Goal: Task Accomplishment & Management: Use online tool/utility

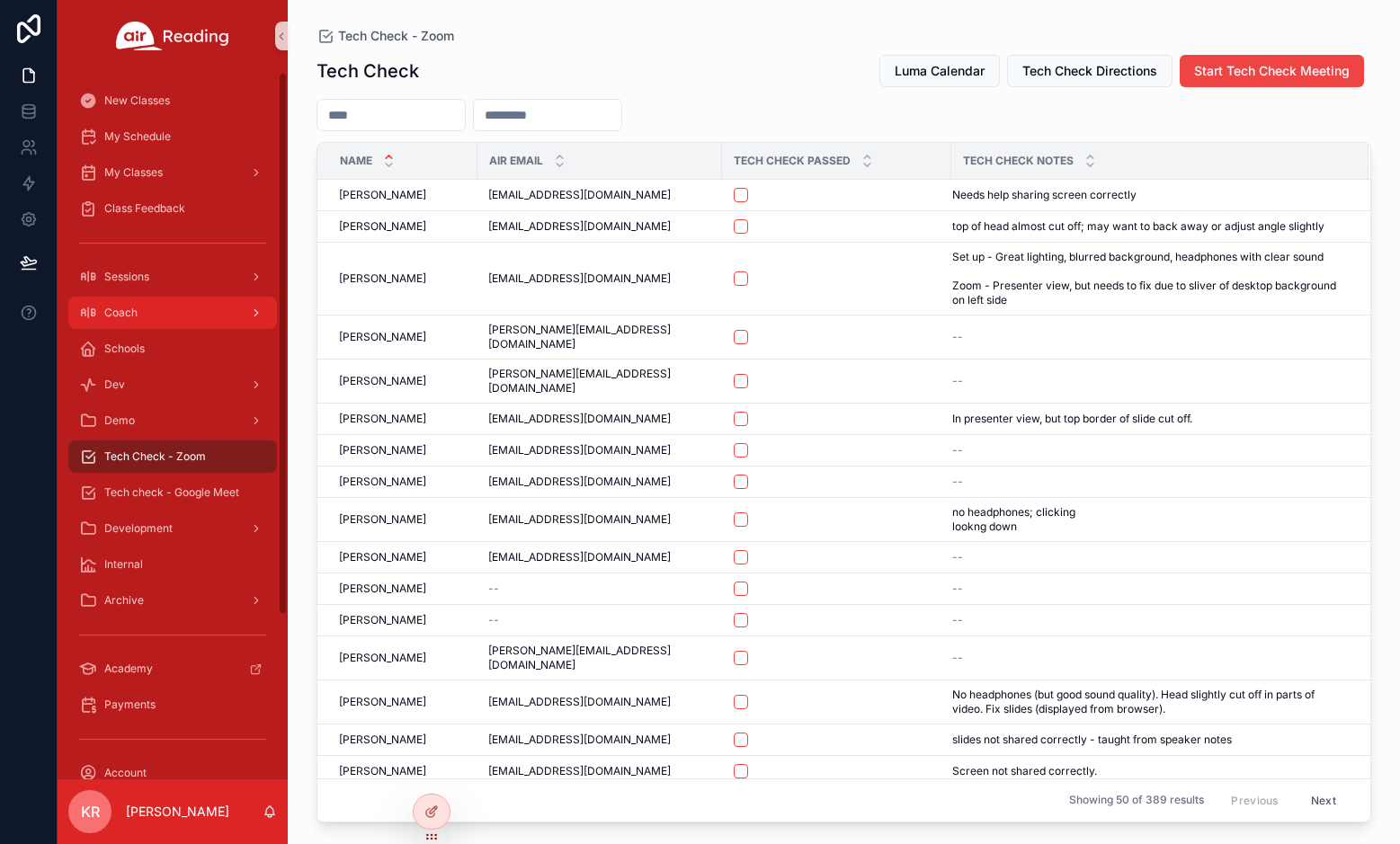
drag, startPoint x: 0, startPoint y: 0, endPoint x: 145, endPoint y: 320, distance: 351.3
click at [145, 320] on div "Coach" at bounding box center [172, 313] width 187 height 29
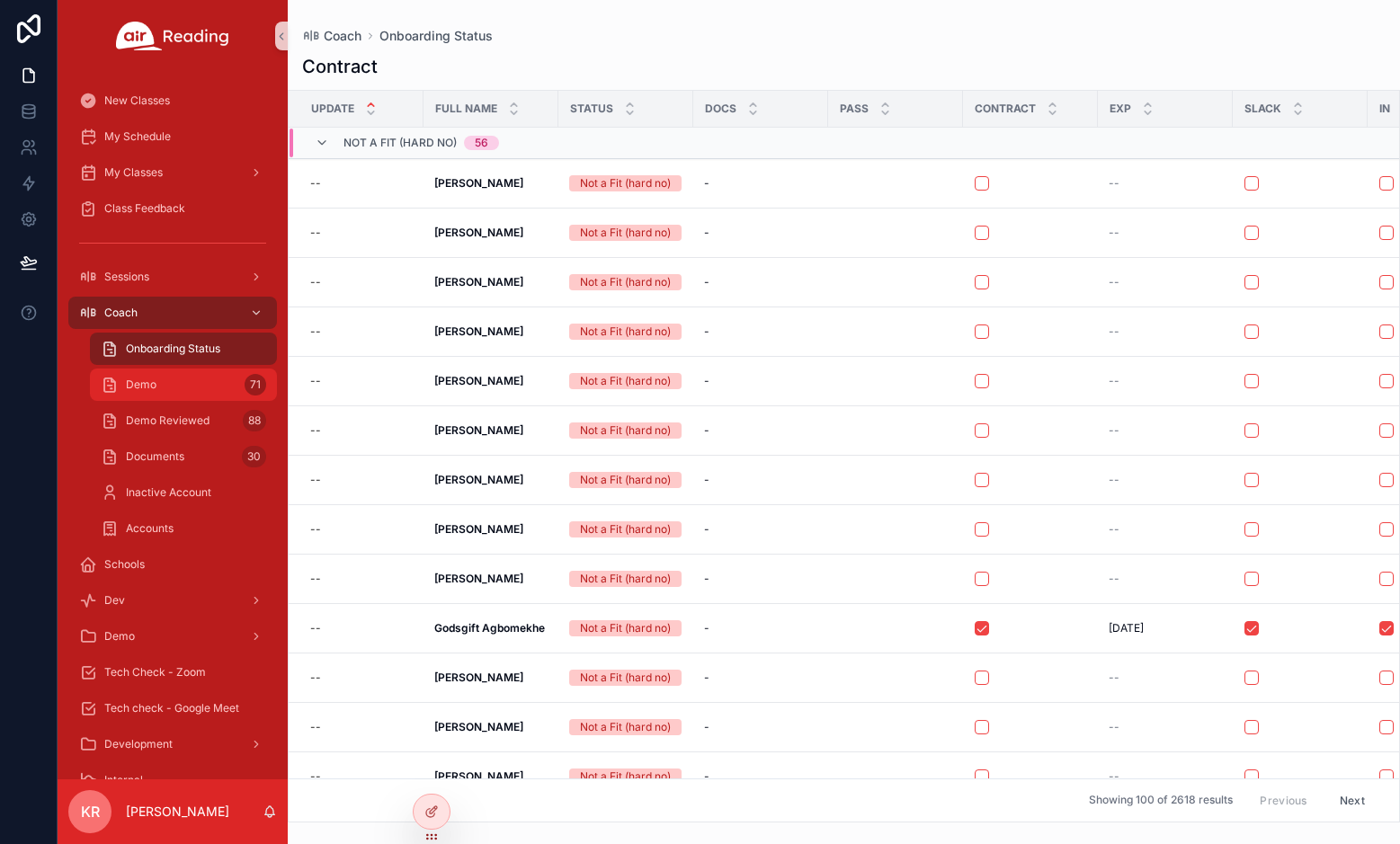
click at [178, 392] on div "Demo 71" at bounding box center [183, 385] width 166 height 29
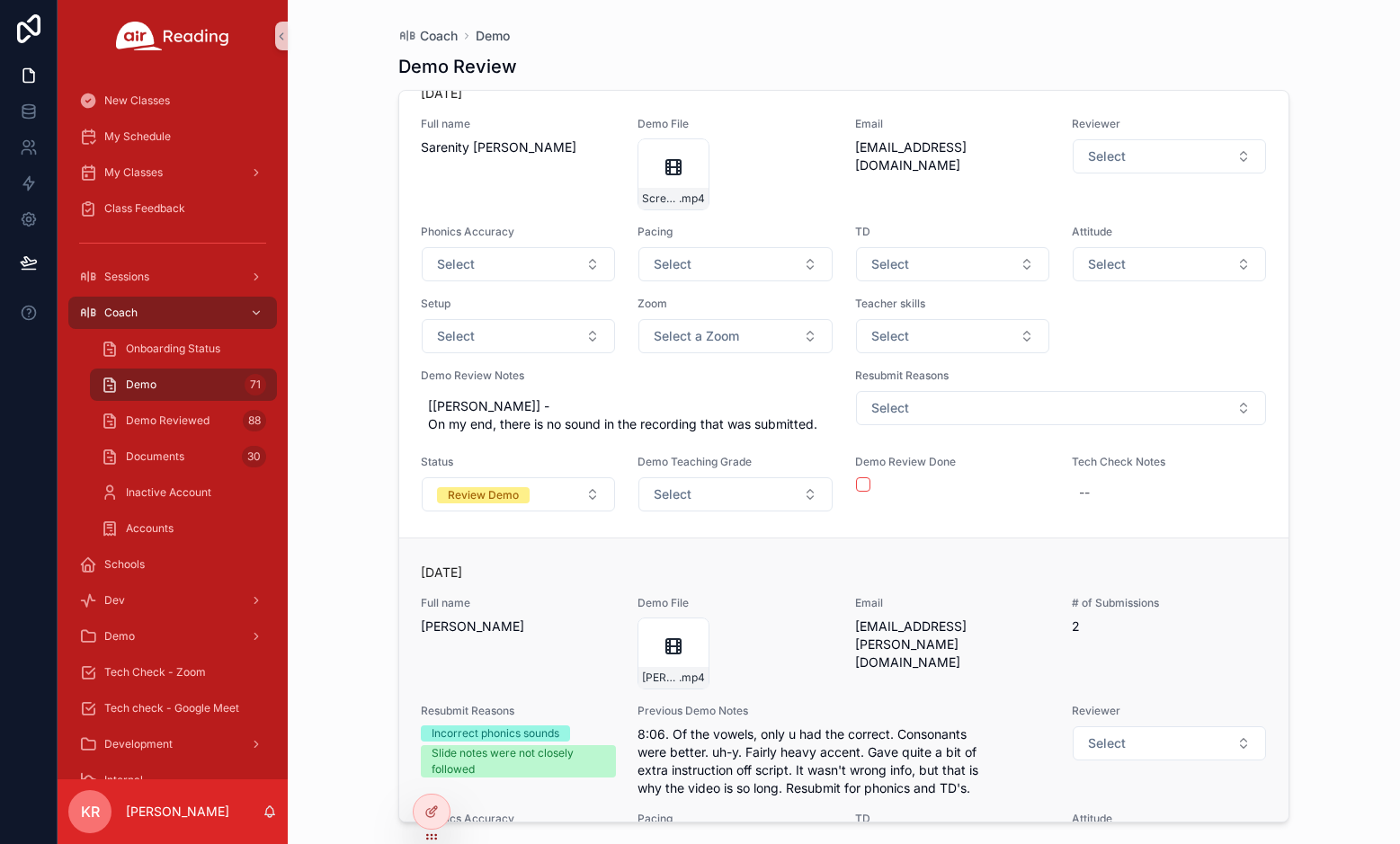
scroll to position [25064, 0]
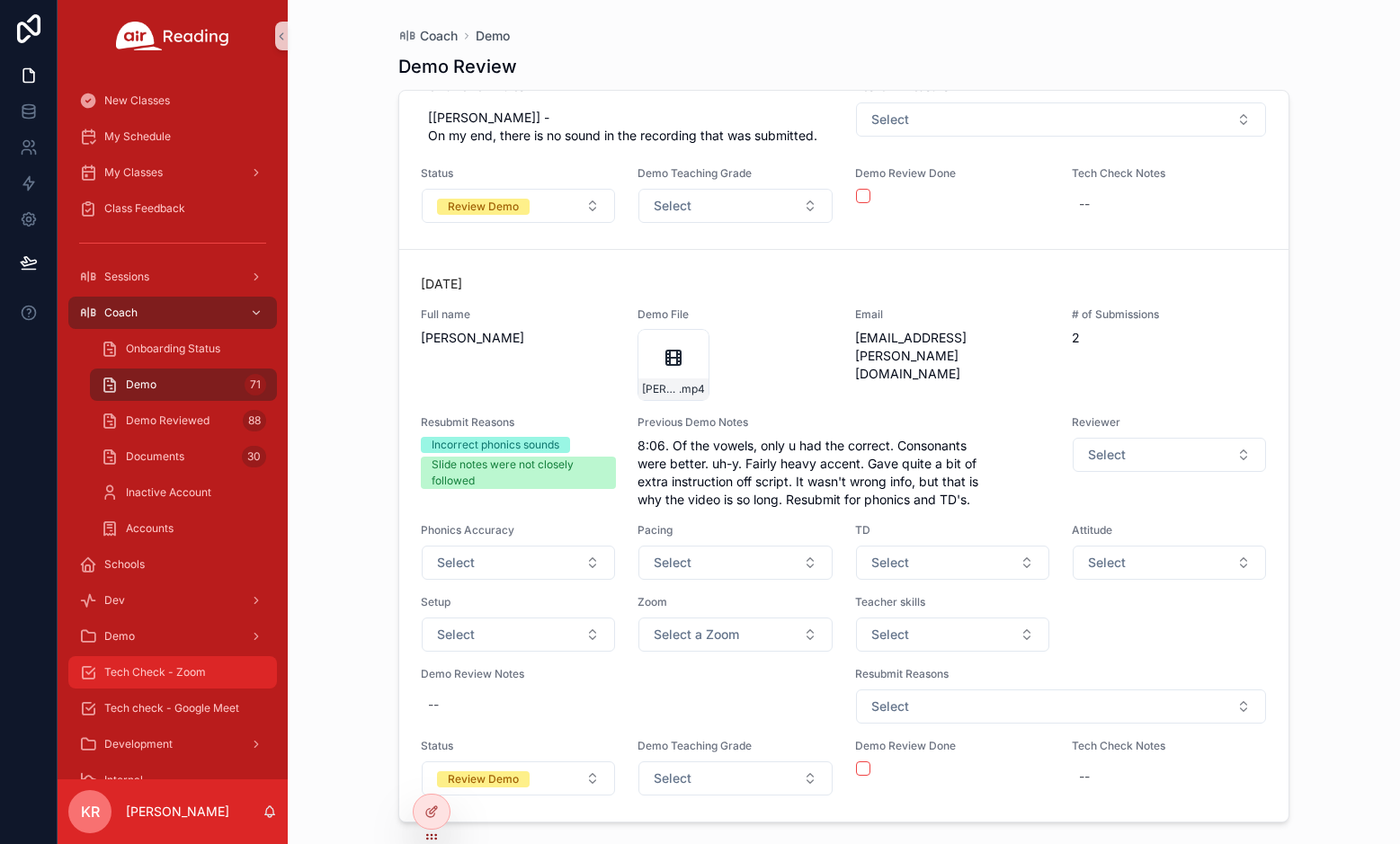
click at [190, 670] on span "Tech Check - Zoom" at bounding box center [155, 673] width 101 height 14
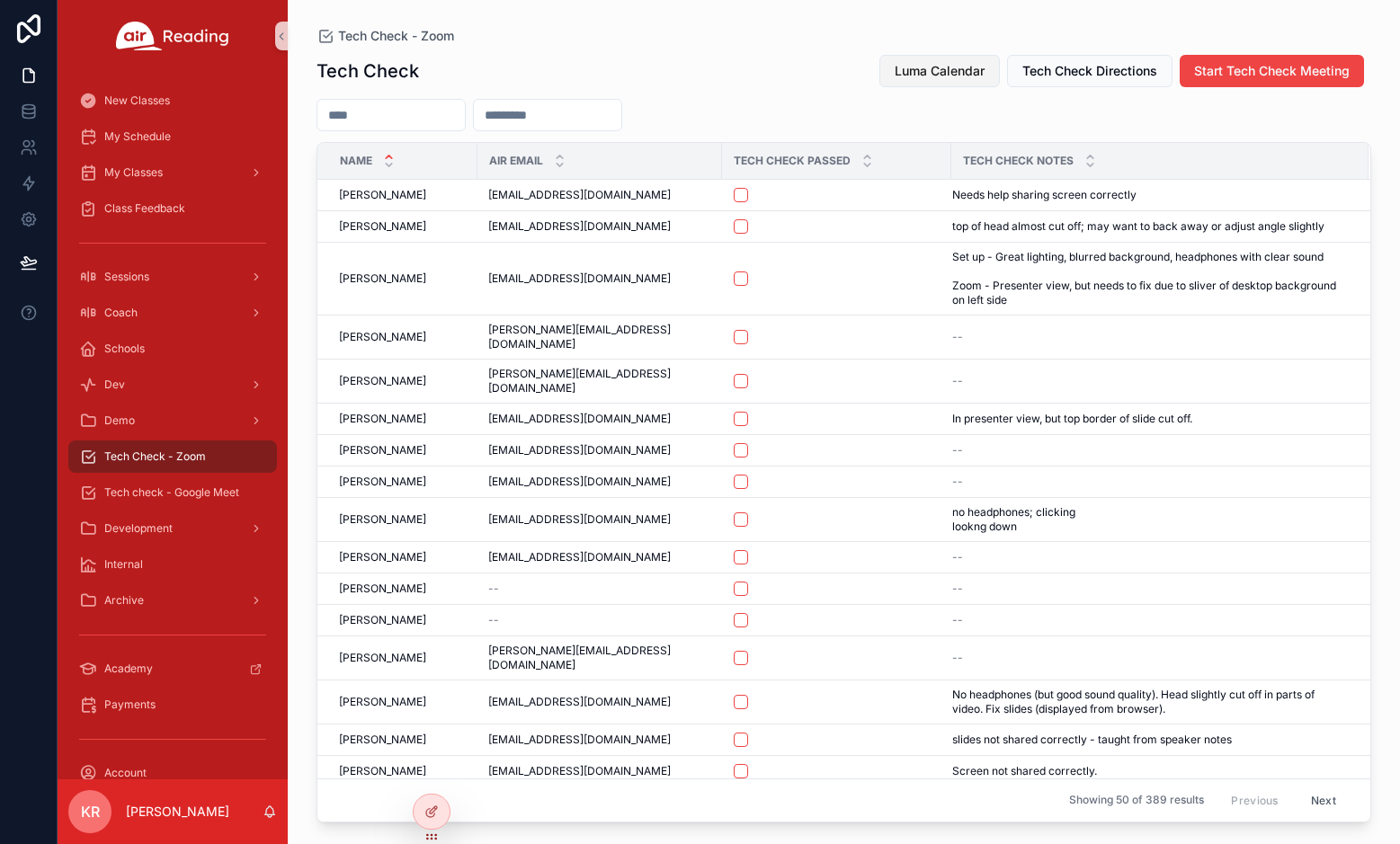
click at [925, 82] on button "Luma Calendar" at bounding box center [939, 71] width 120 height 33
click at [170, 138] on span "My Schedule" at bounding box center [137, 137] width 67 height 14
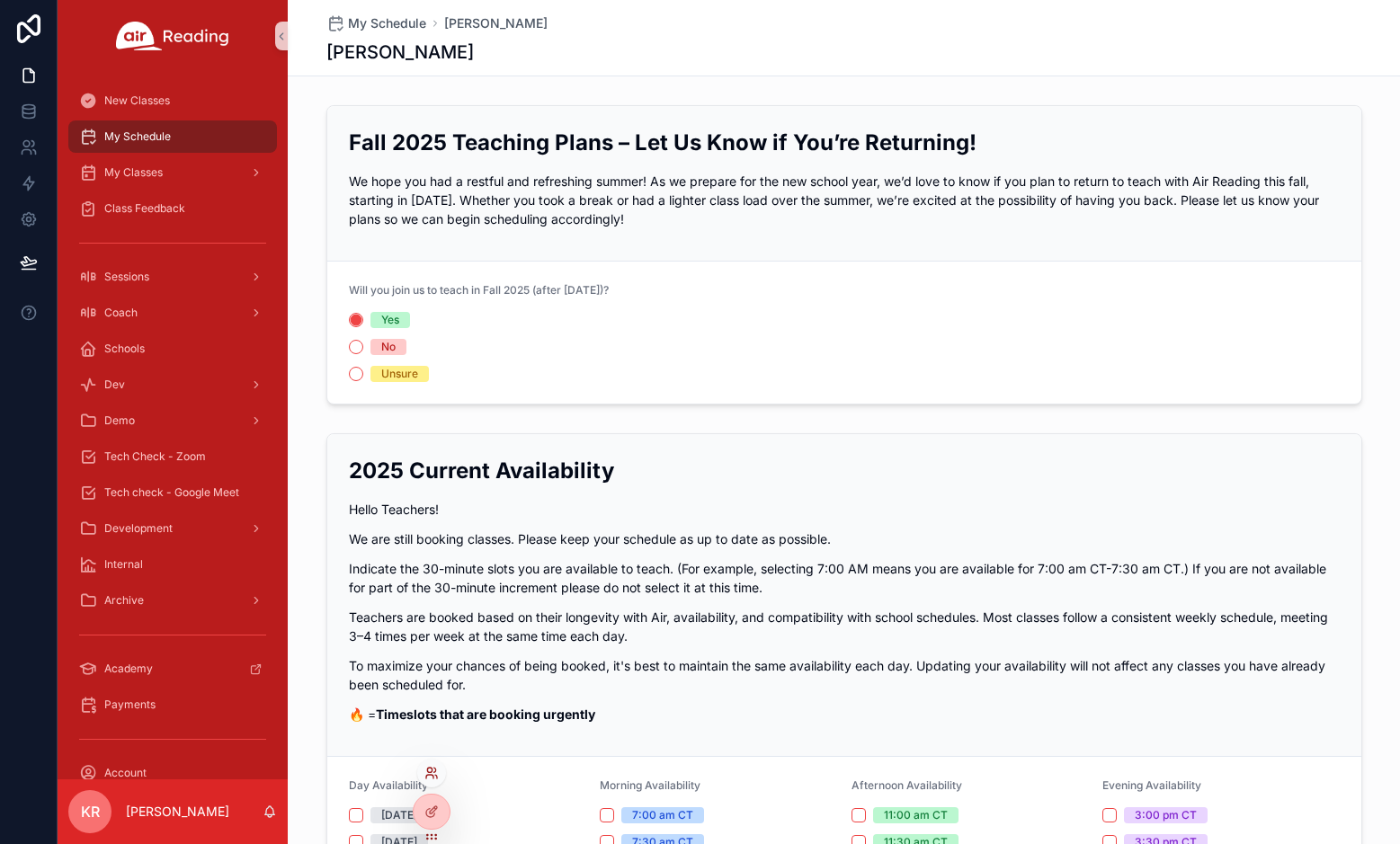
click at [428, 774] on icon at bounding box center [431, 773] width 14 height 14
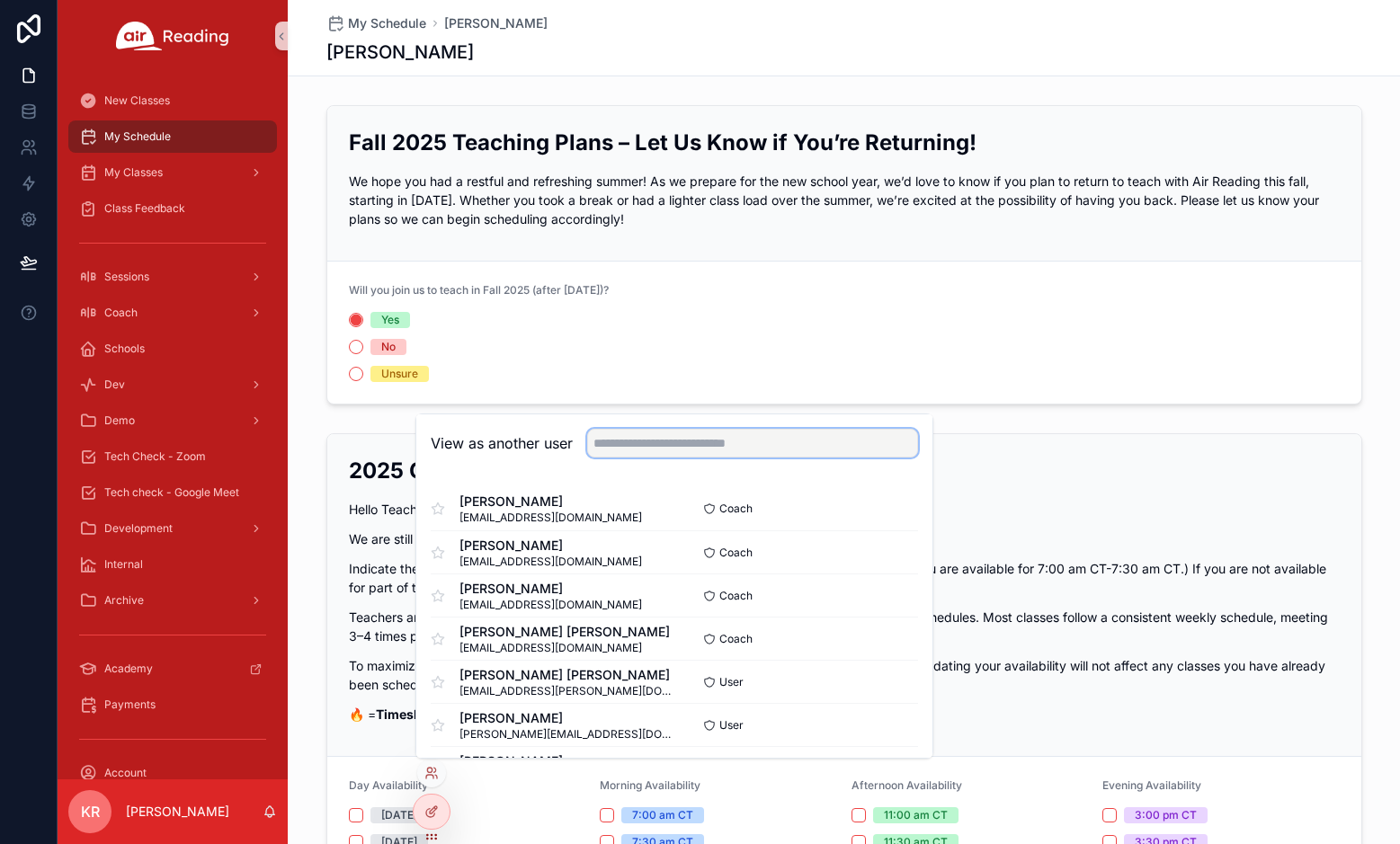
click at [735, 452] on input "text" at bounding box center [752, 443] width 331 height 29
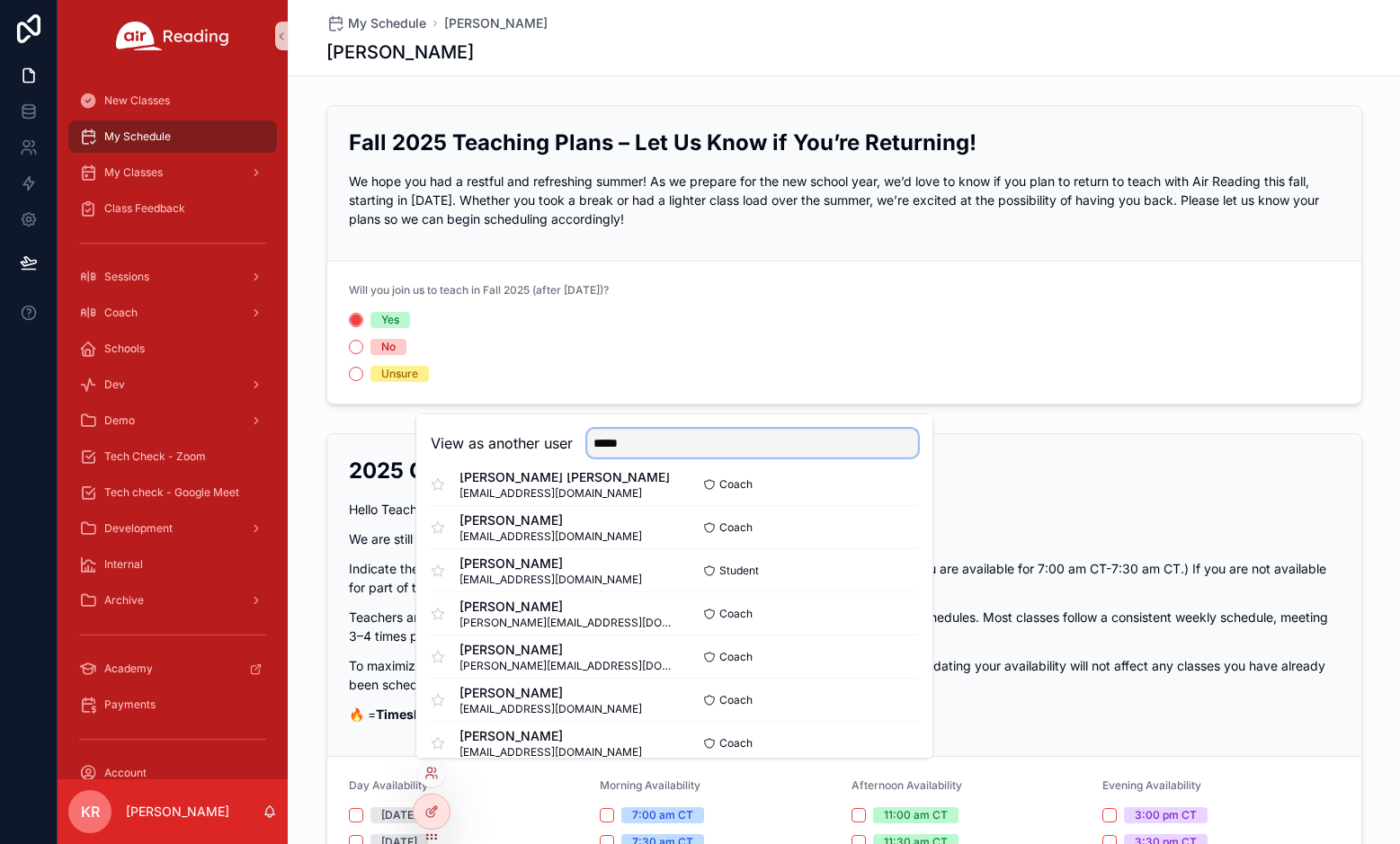
scroll to position [719, 0]
type input "*****"
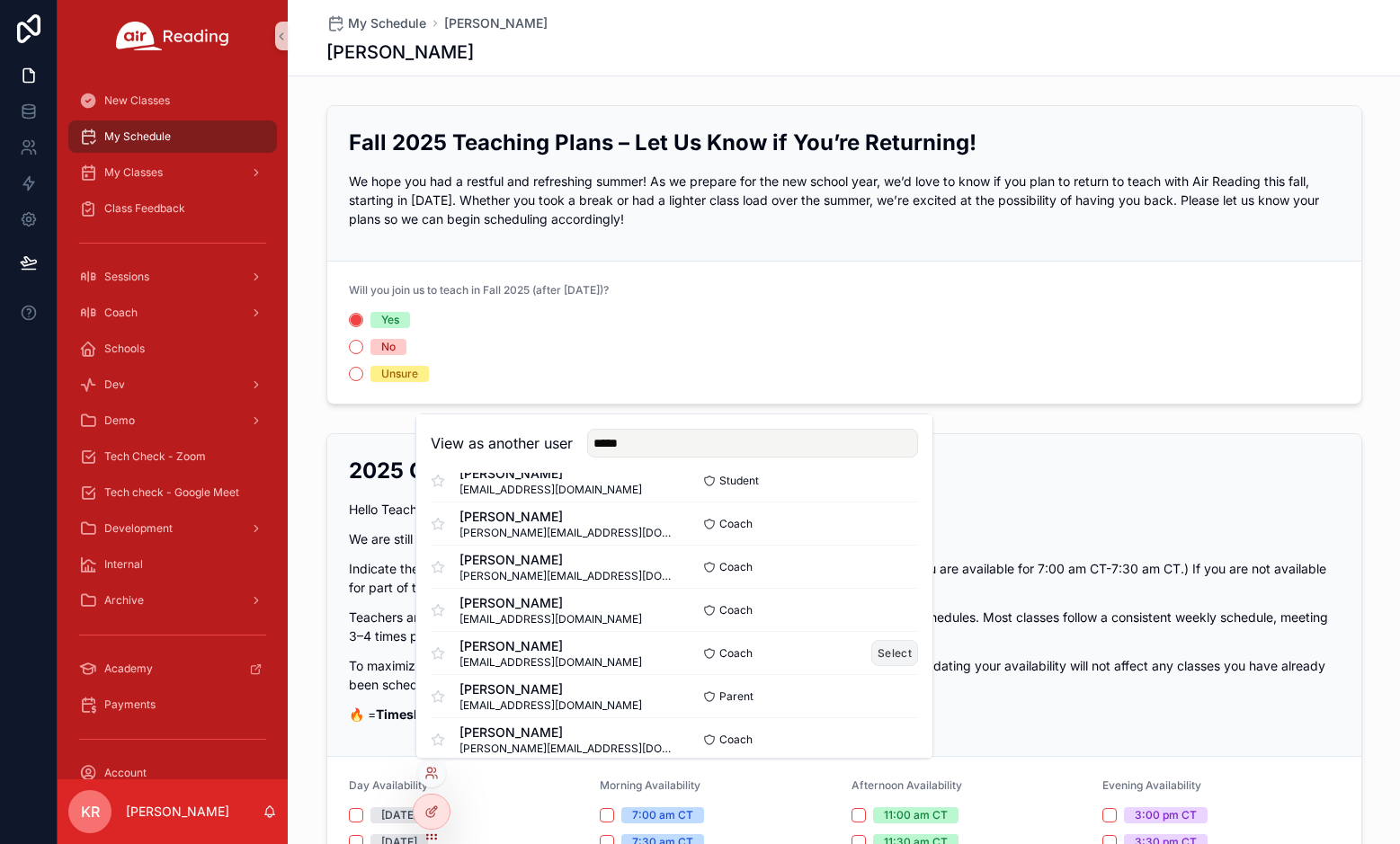
click at [889, 650] on button "Select" at bounding box center [894, 653] width 47 height 26
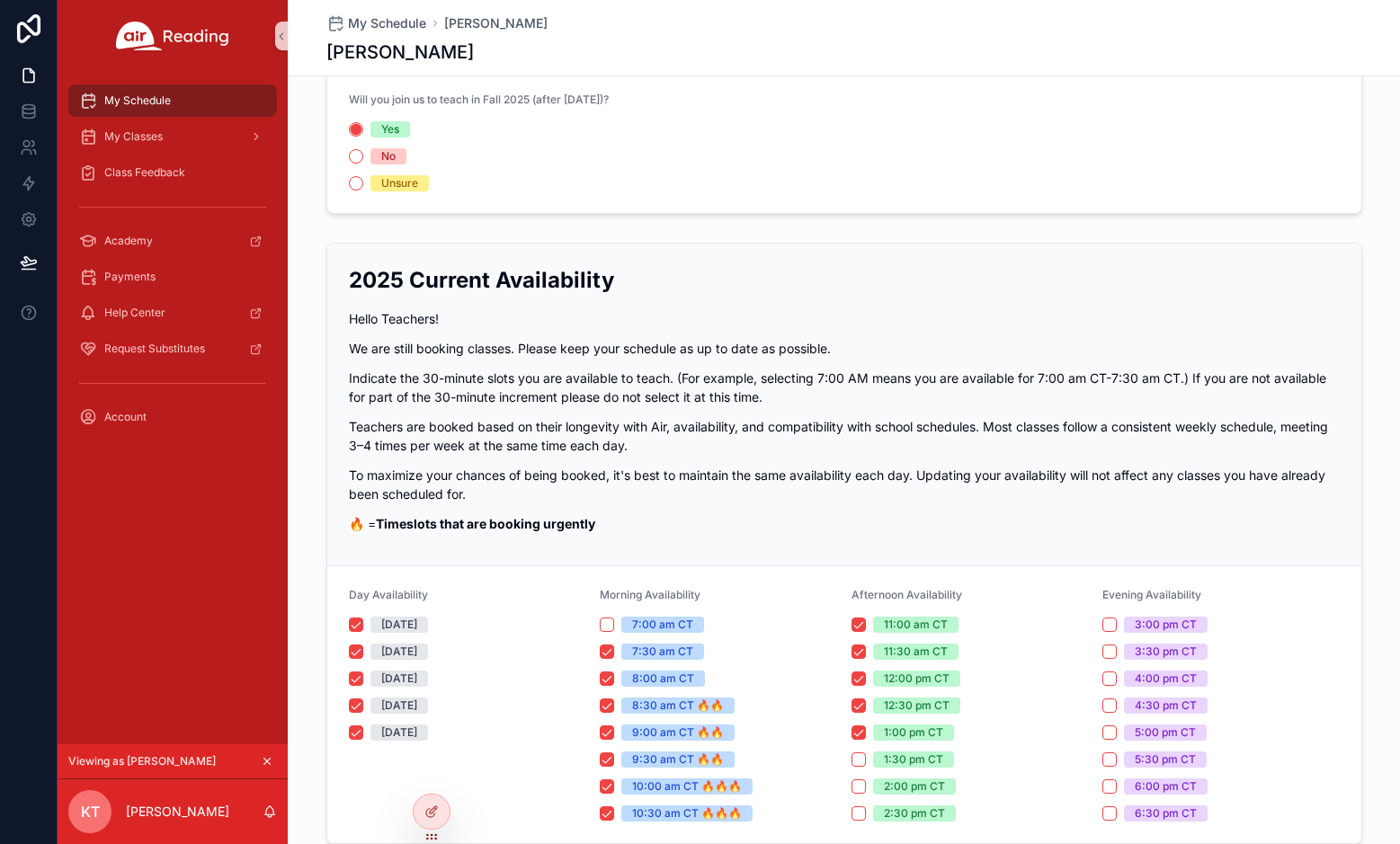
scroll to position [90, 0]
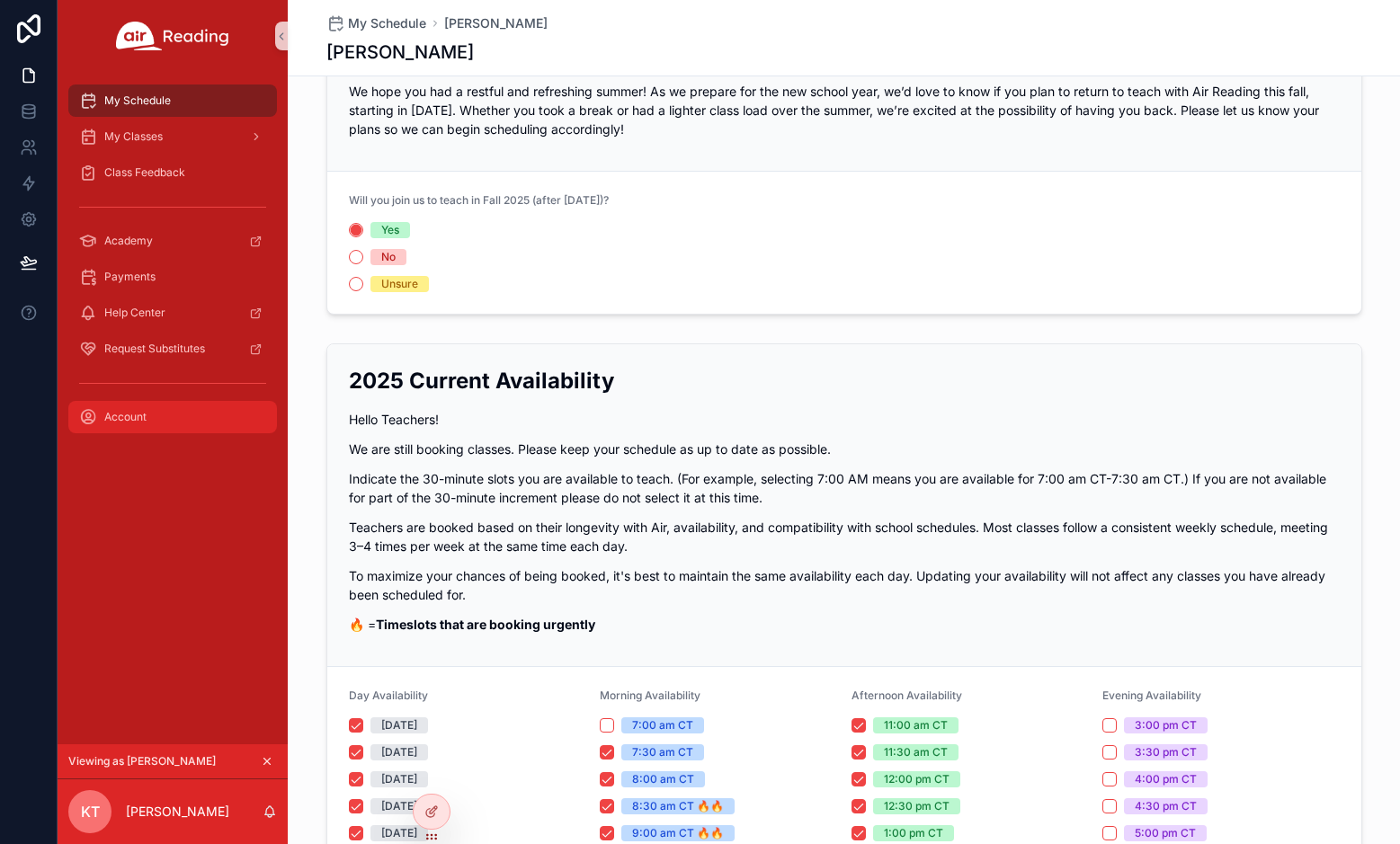
click at [133, 426] on div "Account" at bounding box center [172, 417] width 187 height 29
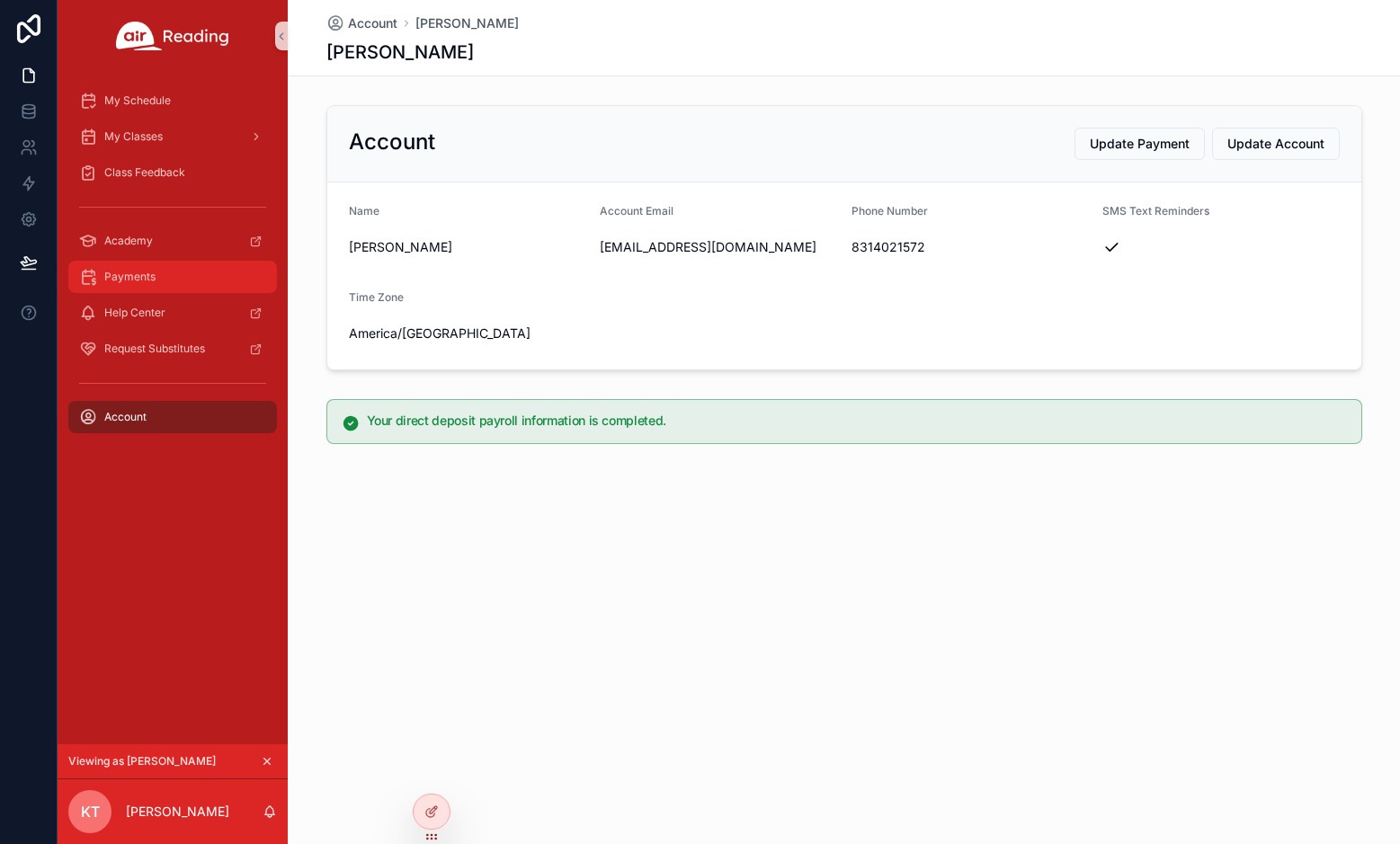
click at [151, 285] on div "Payments" at bounding box center [172, 277] width 187 height 29
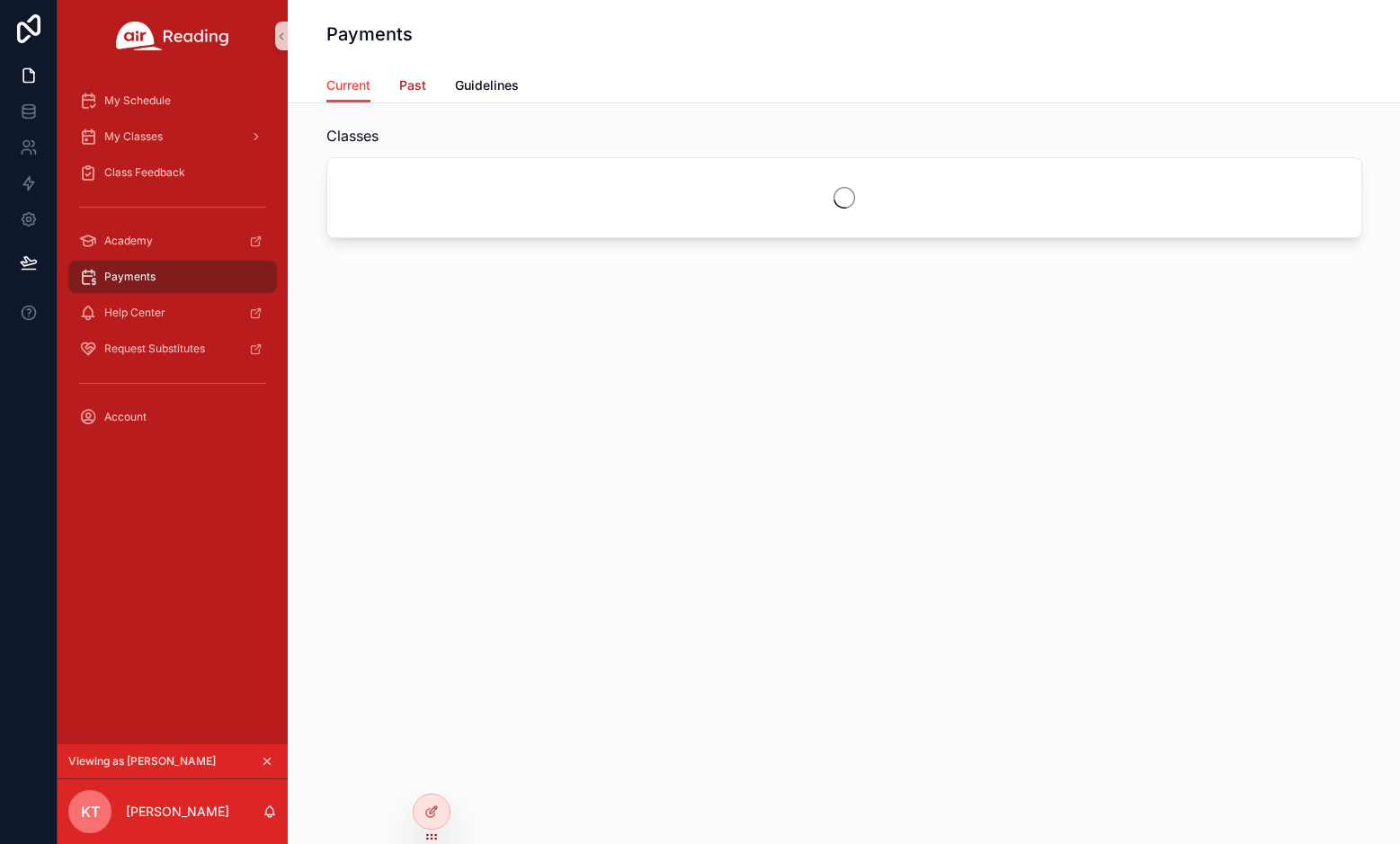
click at [419, 90] on span "Past" at bounding box center [412, 85] width 27 height 18
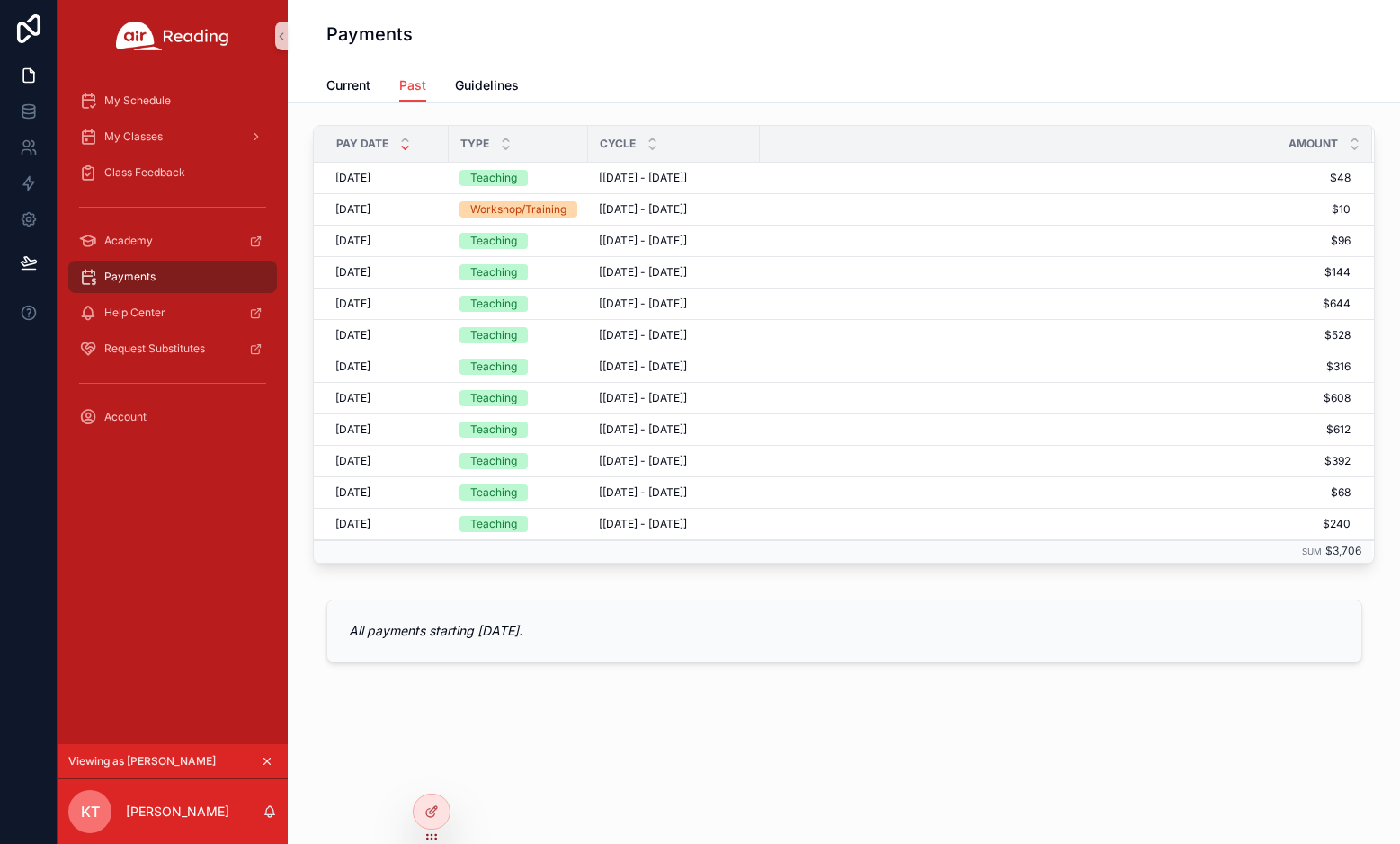
click at [268, 762] on icon "scrollable content" at bounding box center [267, 762] width 13 height 13
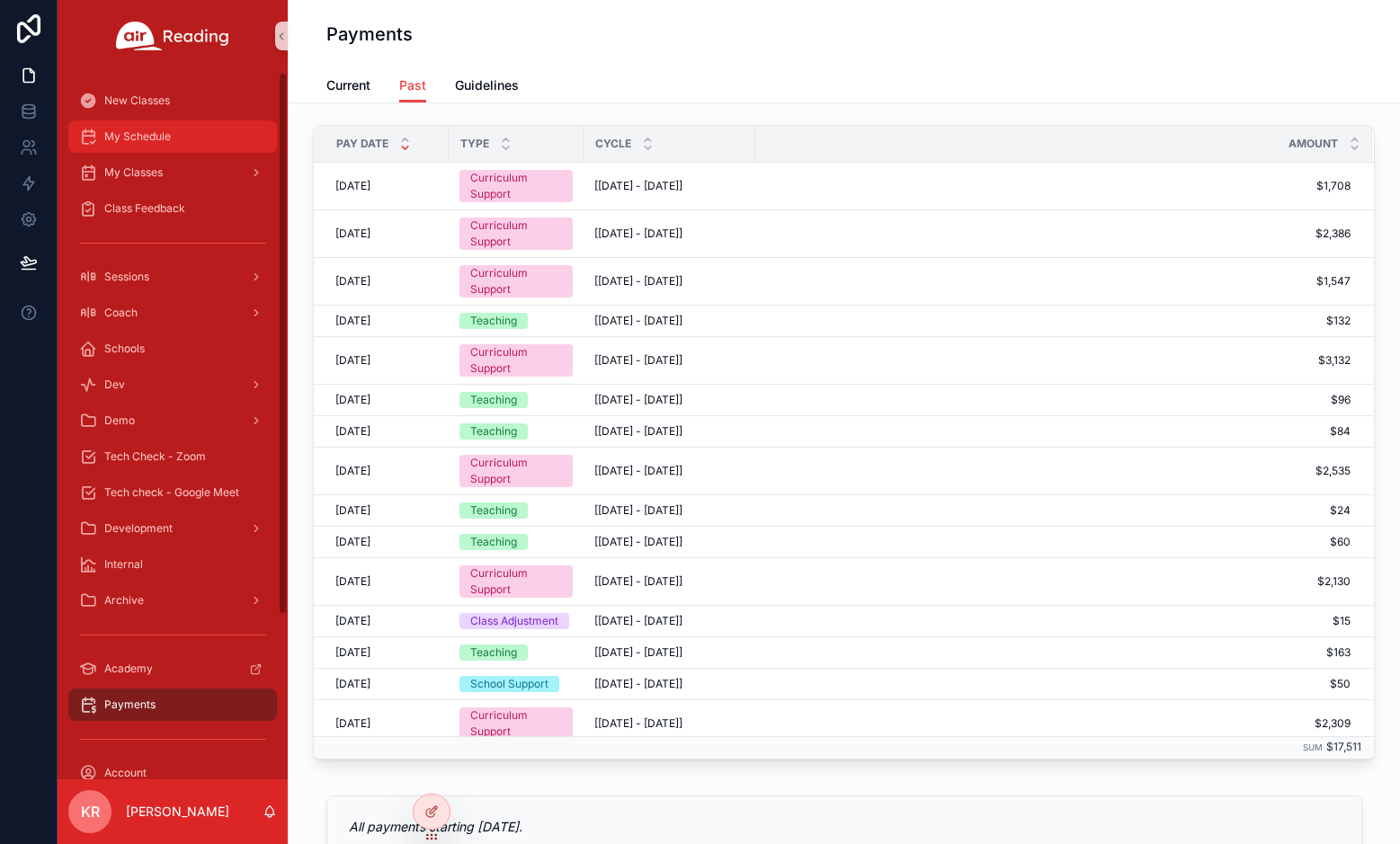
click at [164, 144] on div "My Schedule" at bounding box center [172, 137] width 187 height 29
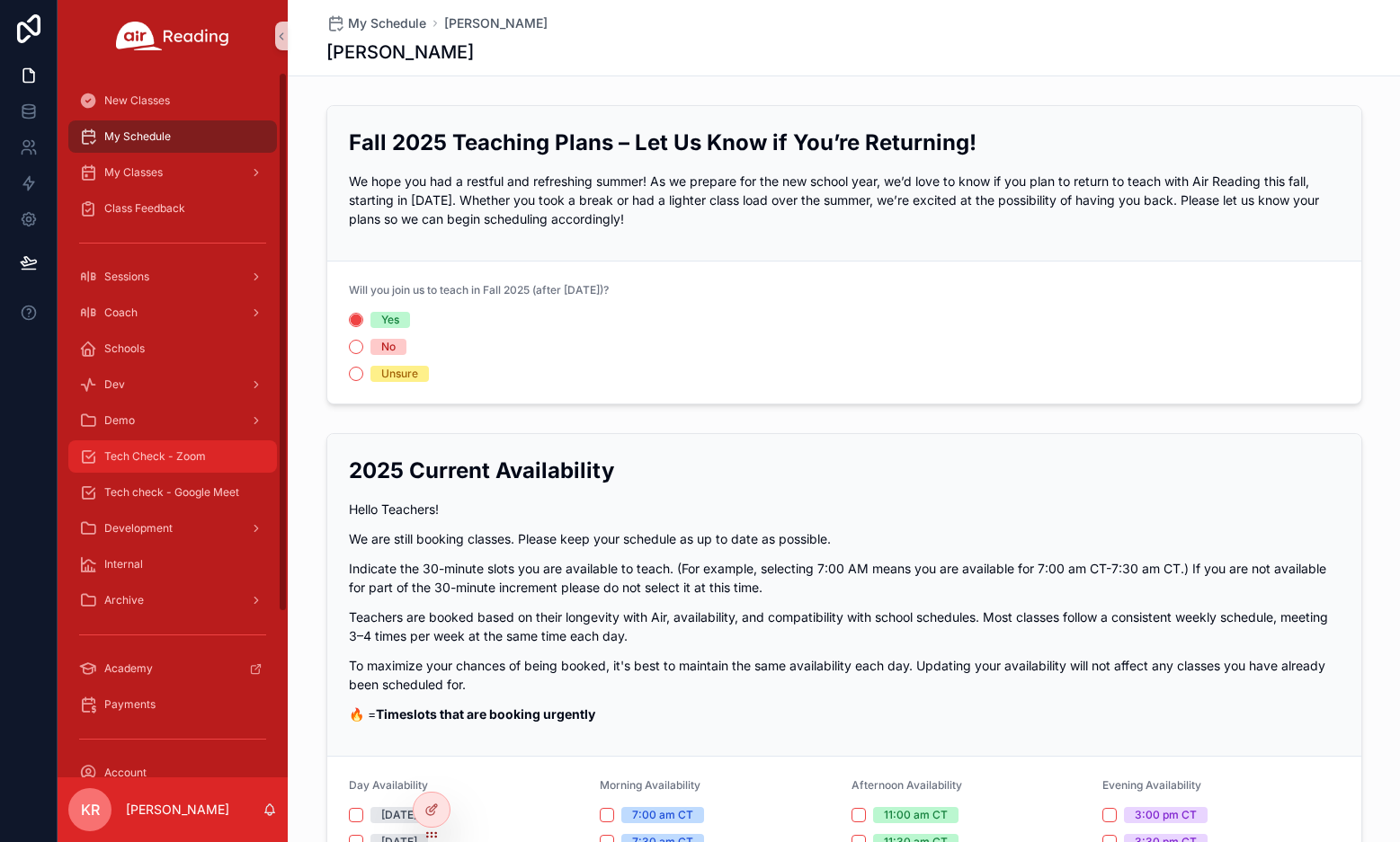
drag, startPoint x: 190, startPoint y: 469, endPoint x: 203, endPoint y: 463, distance: 14.3
click at [190, 469] on div "Tech Check - Zoom" at bounding box center [172, 457] width 187 height 29
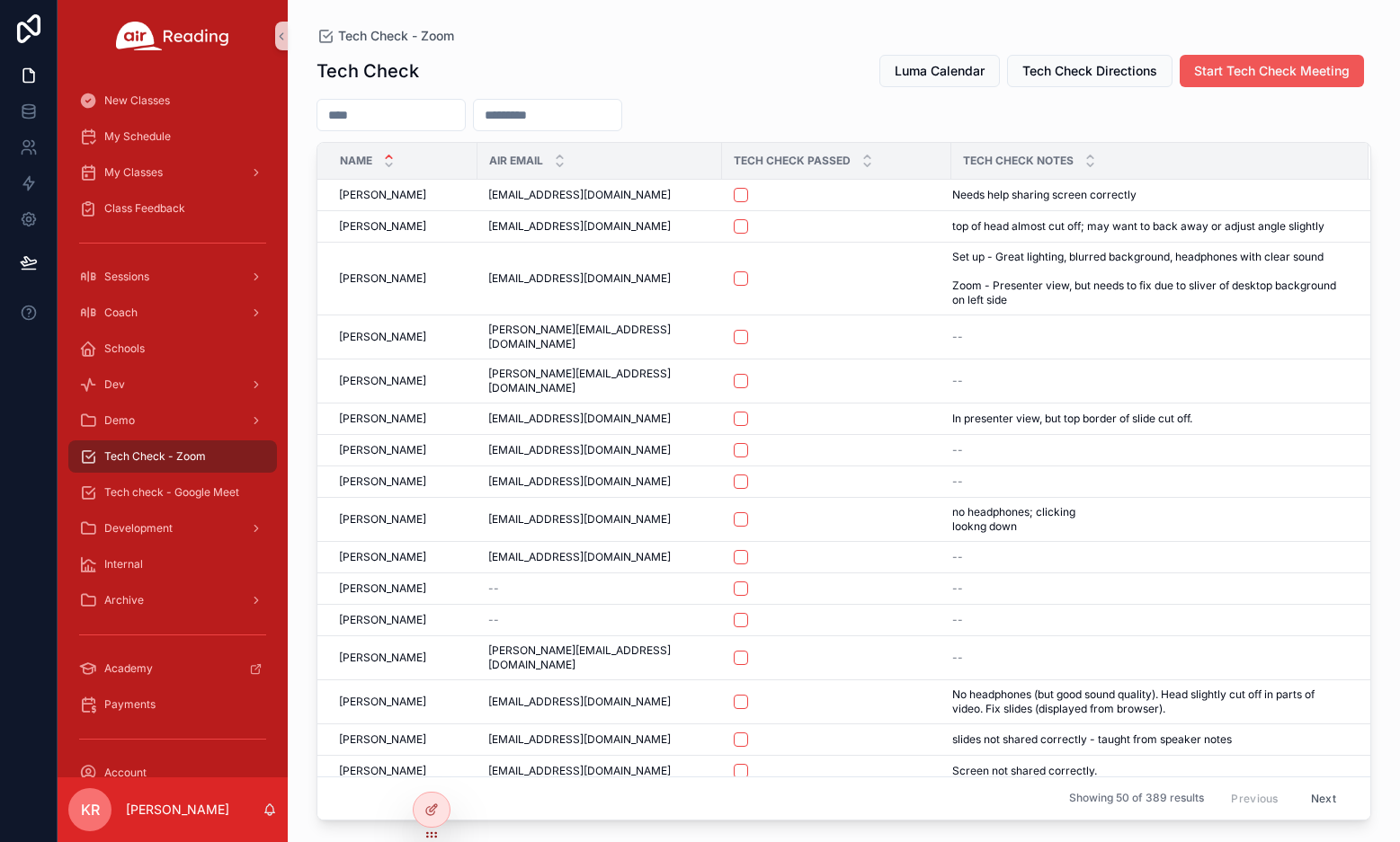
click at [1276, 75] on span "Start Tech Check Meeting" at bounding box center [1272, 71] width 156 height 18
